Goal: Information Seeking & Learning: Learn about a topic

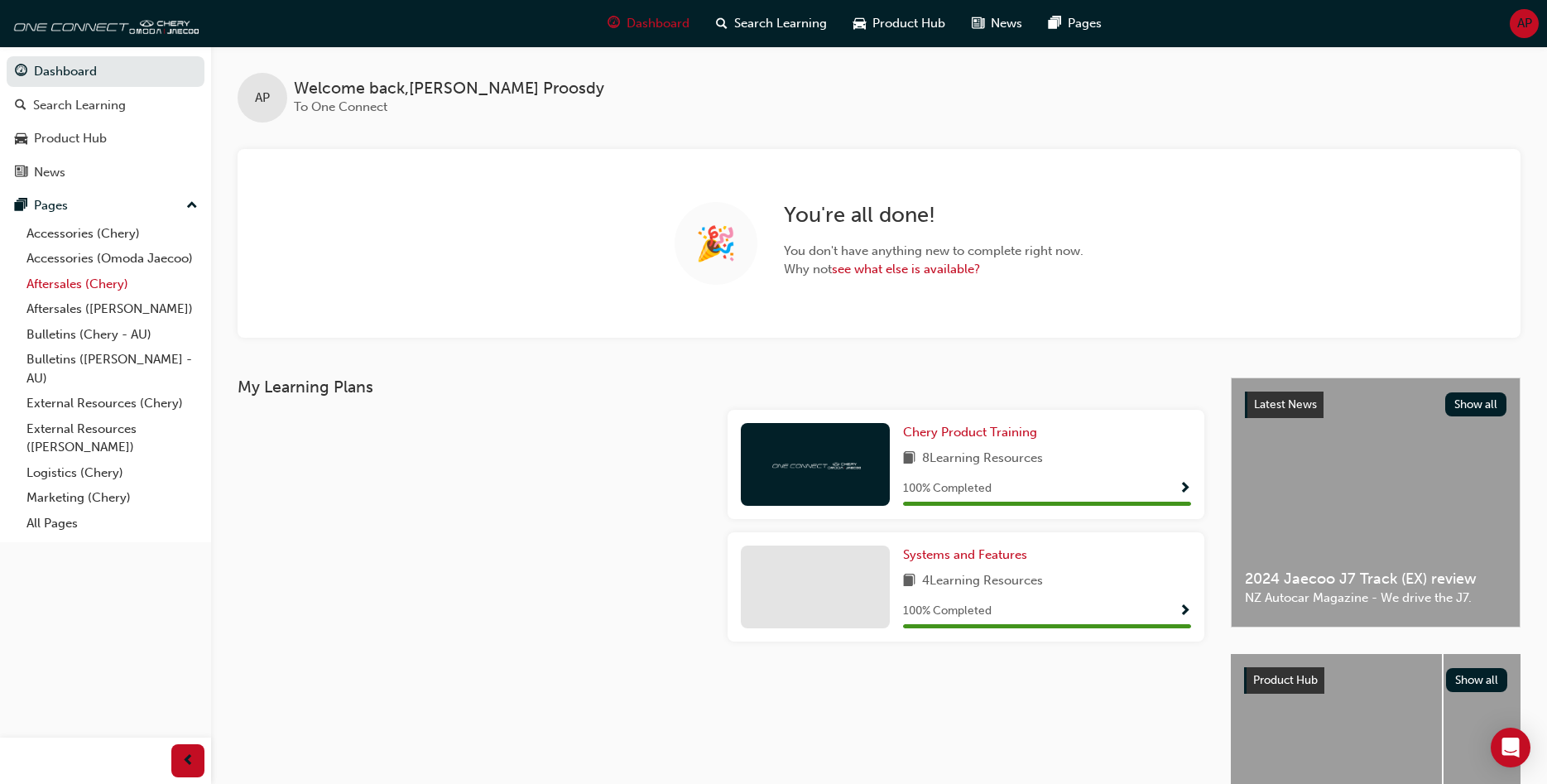
click at [70, 281] on link "Aftersales (Chery)" at bounding box center [112, 284] width 185 height 26
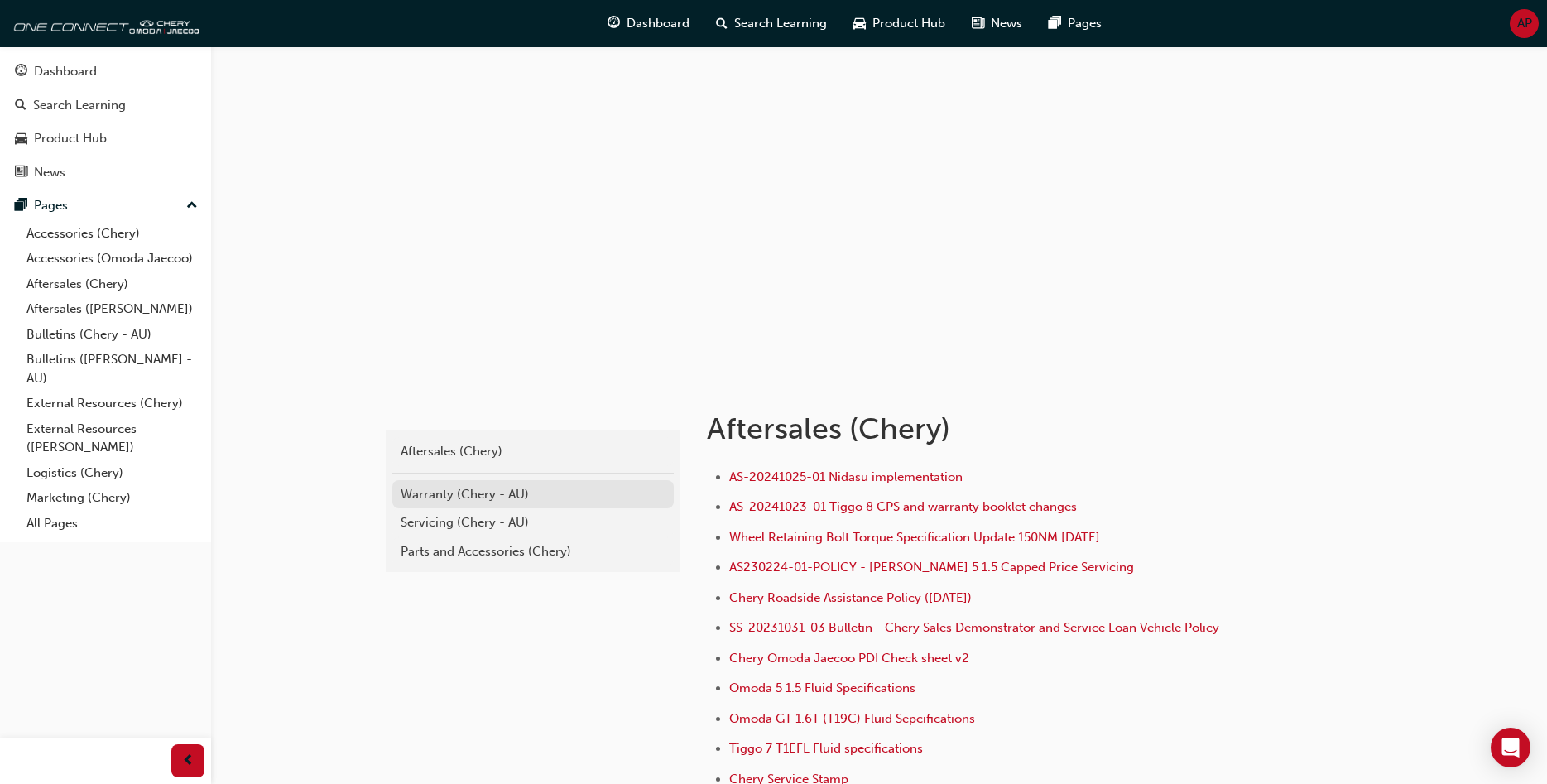
click at [477, 488] on div "Warranty (Chery - AU)" at bounding box center [533, 494] width 265 height 19
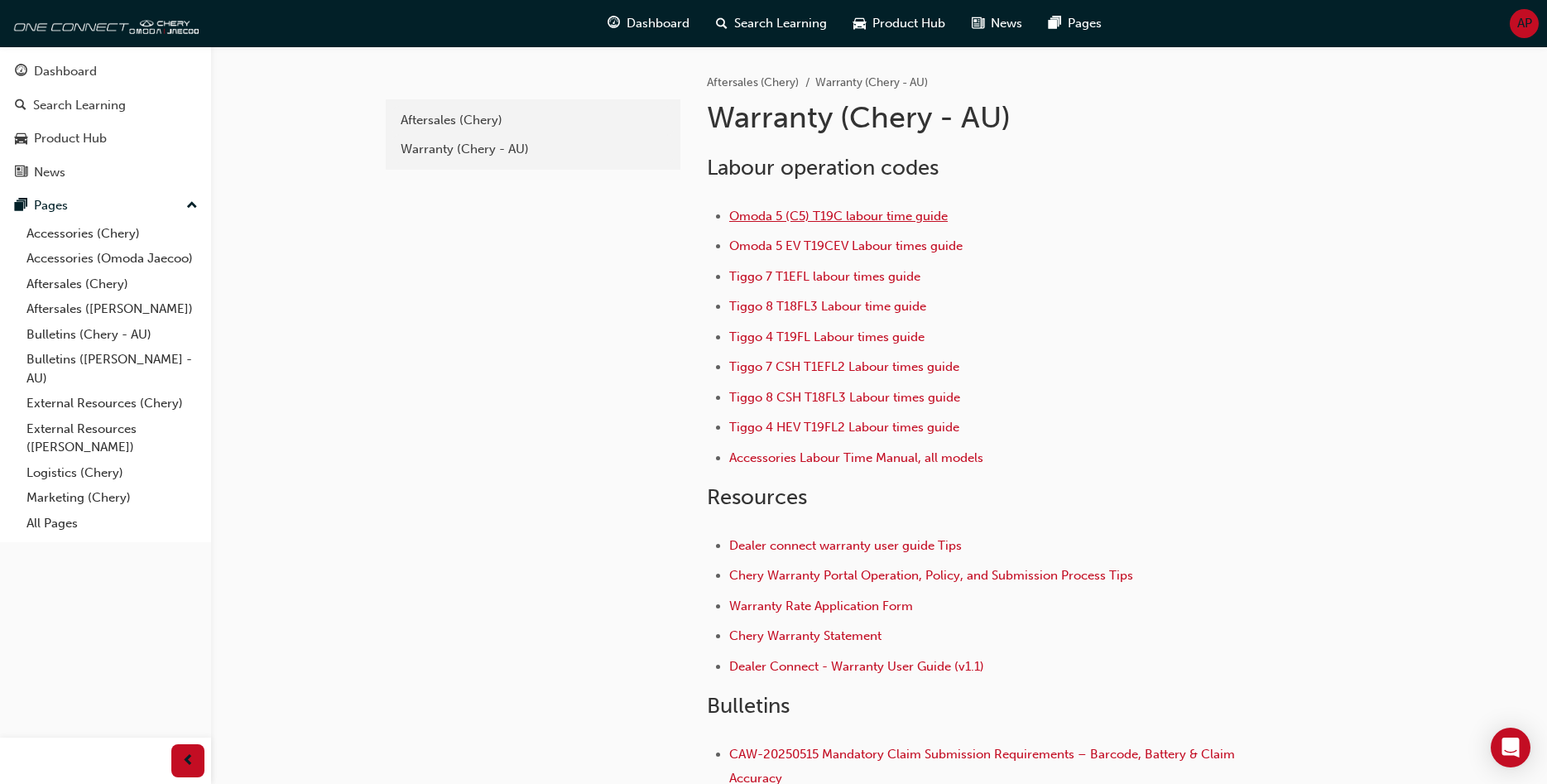
click at [866, 219] on span "Omoda 5 (C5) T19C labour time guide" at bounding box center [838, 216] width 218 height 15
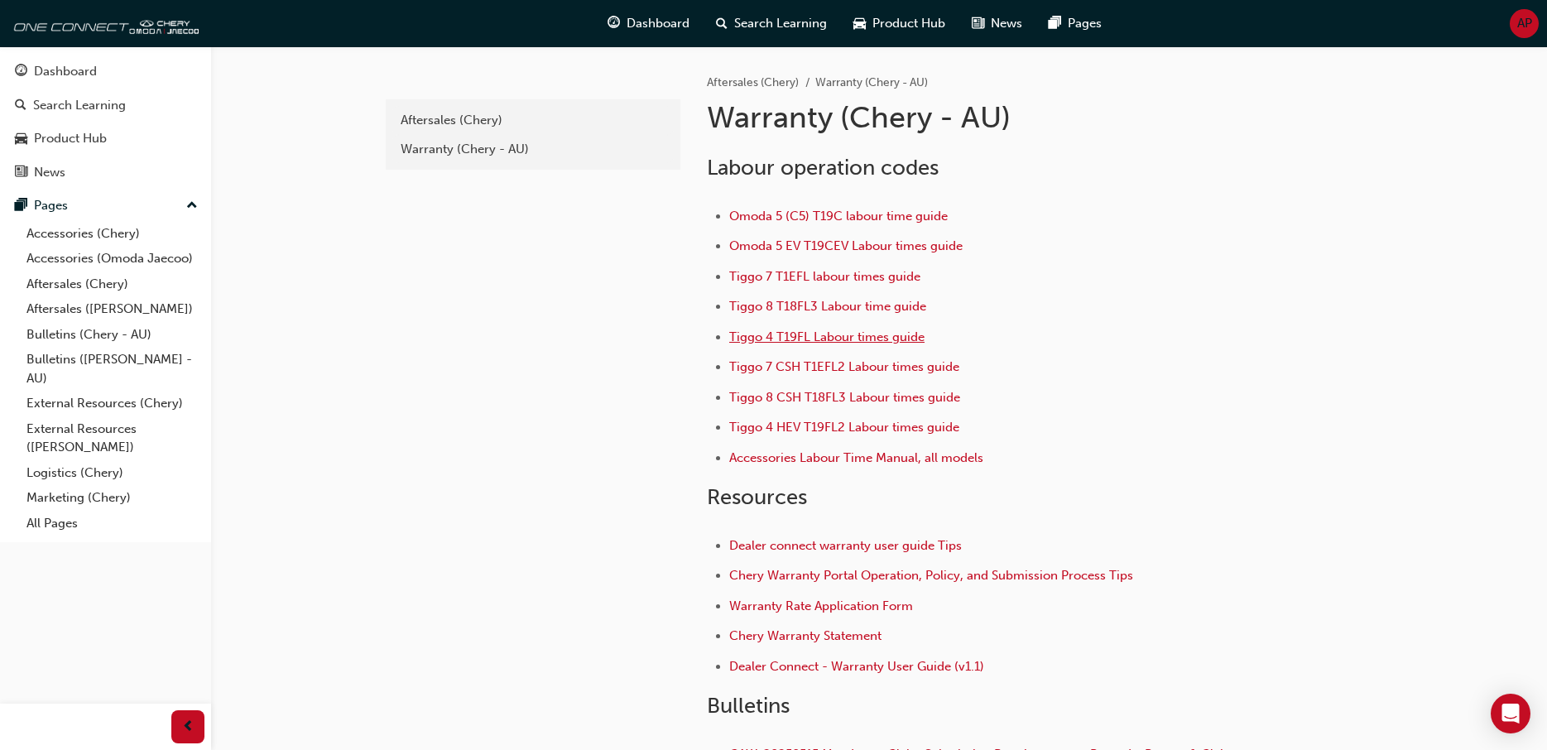
click at [806, 336] on span "Tiggo 4 T19FL Labour times guide" at bounding box center [826, 336] width 195 height 15
